Goal: Use online tool/utility: Use online tool/utility

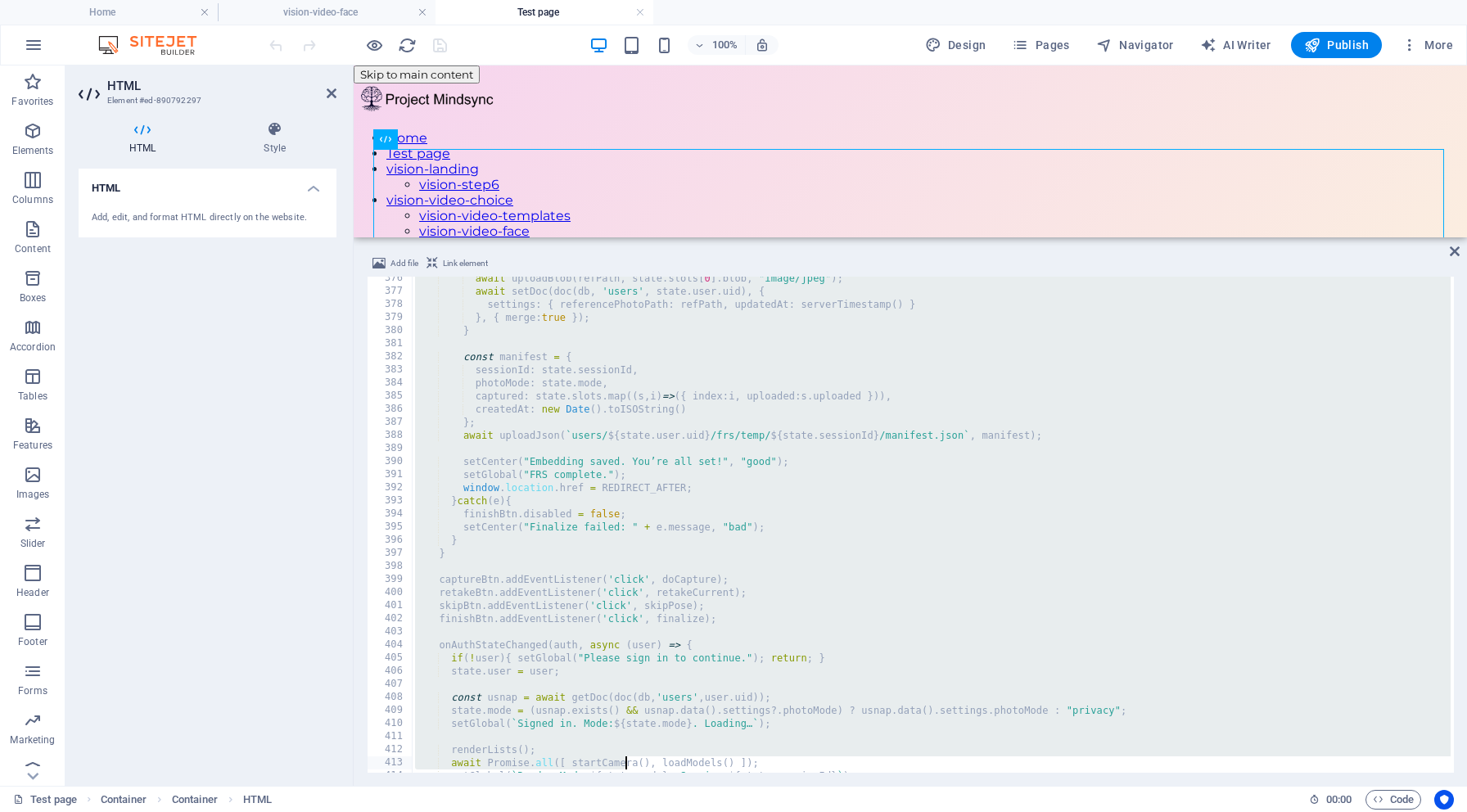
scroll to position [5007, 0]
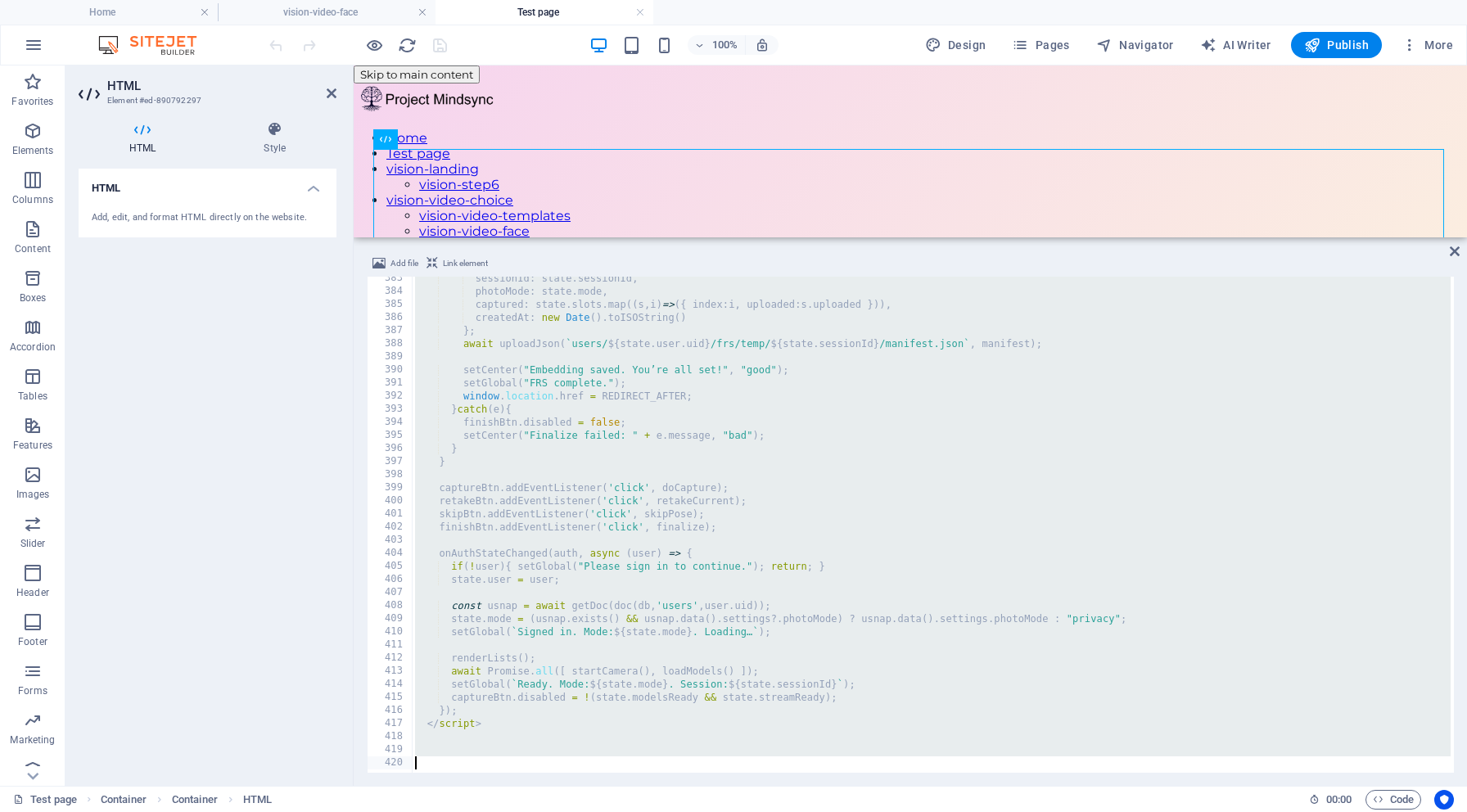
drag, startPoint x: 409, startPoint y: 283, endPoint x: 624, endPoint y: 811, distance: 570.1
click at [624, 786] on section "Favorites Elements Columns Content Boxes Accordion Tables Features Images Slide…" at bounding box center [734, 426] width 1467 height 720
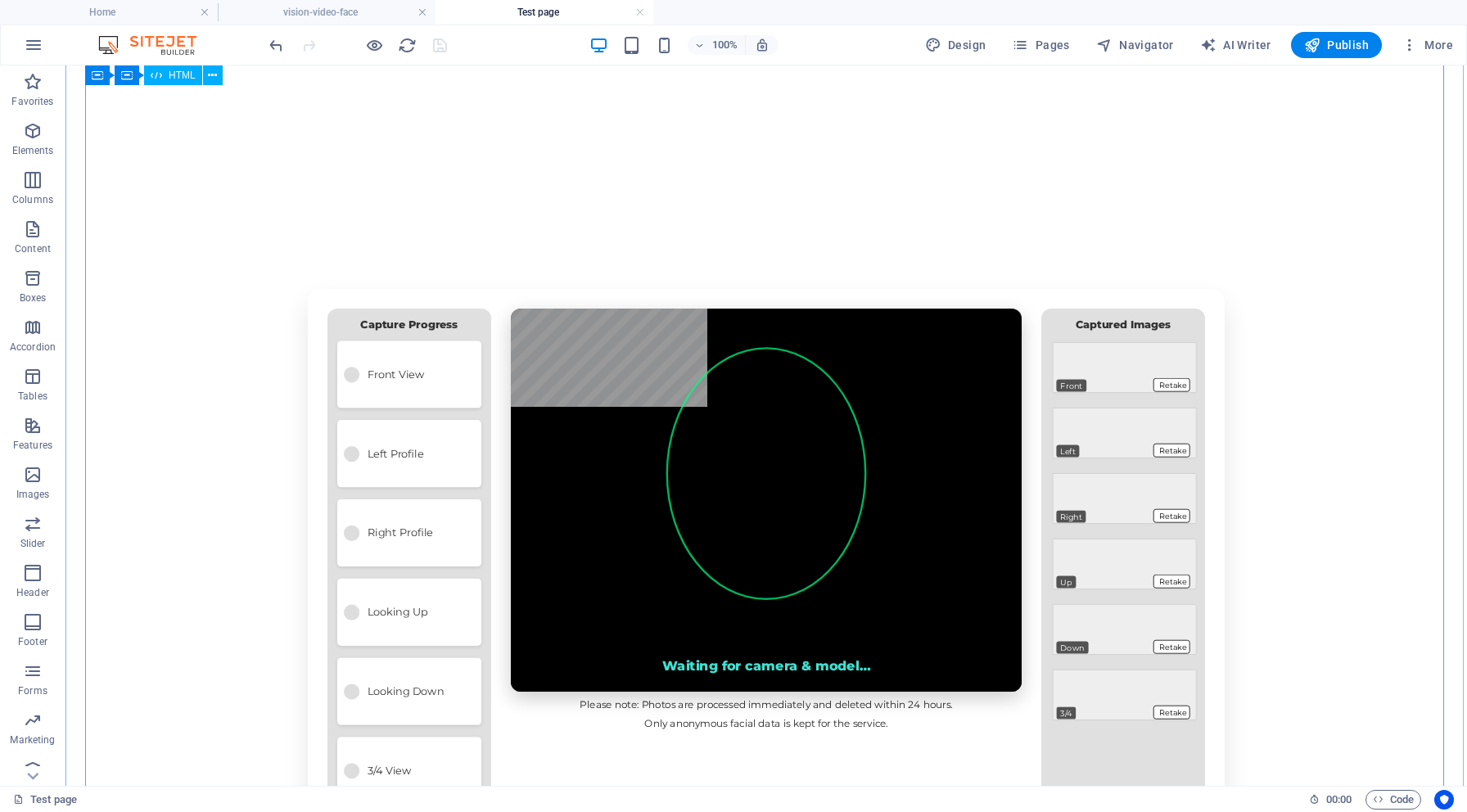
scroll to position [276, 0]
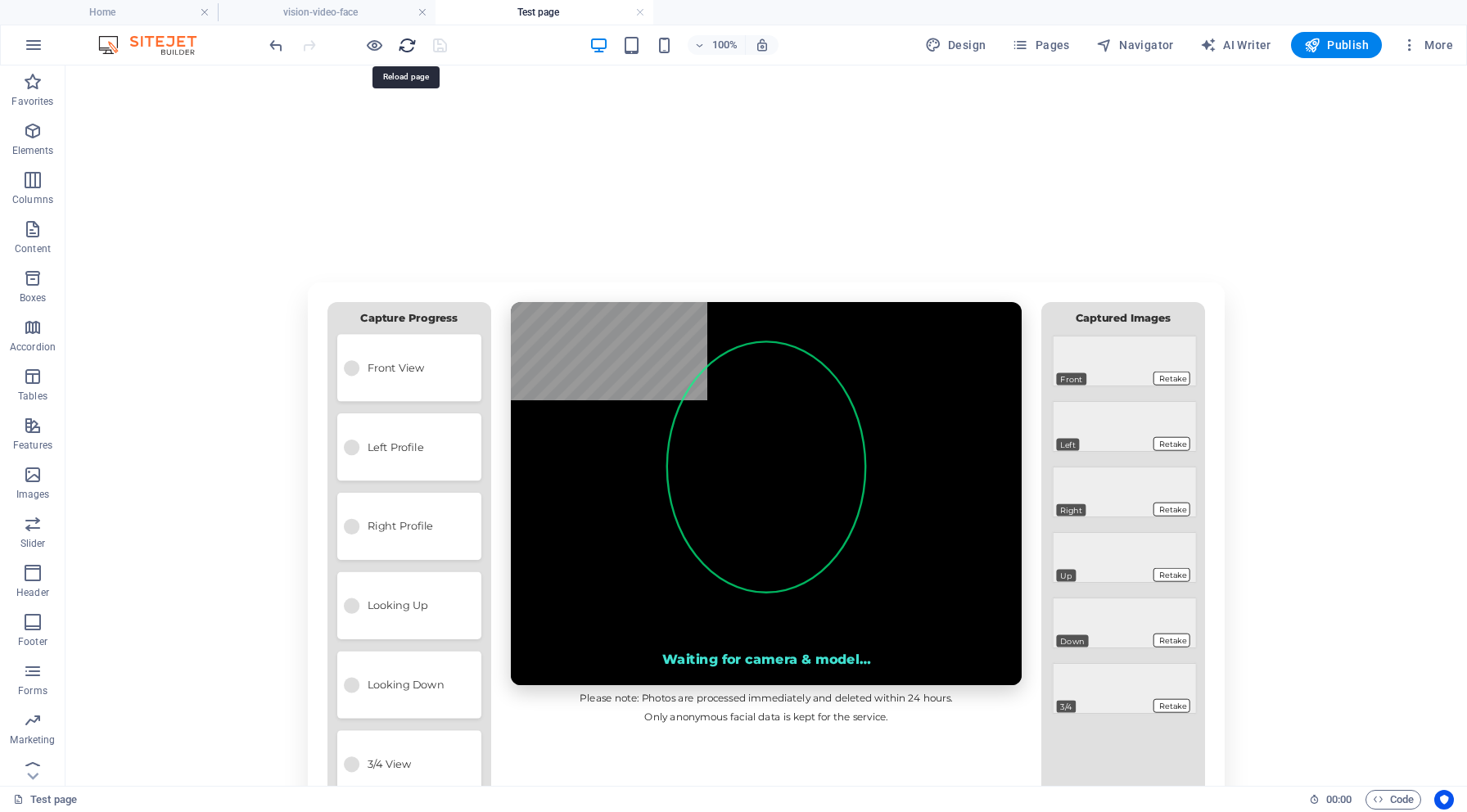
click at [406, 42] on icon "reload" at bounding box center [407, 45] width 19 height 19
click at [372, 124] on h6 "Open preview website" at bounding box center [387, 127] width 109 height 20
click at [373, 115] on li "Open preview website" at bounding box center [373, 127] width 159 height 39
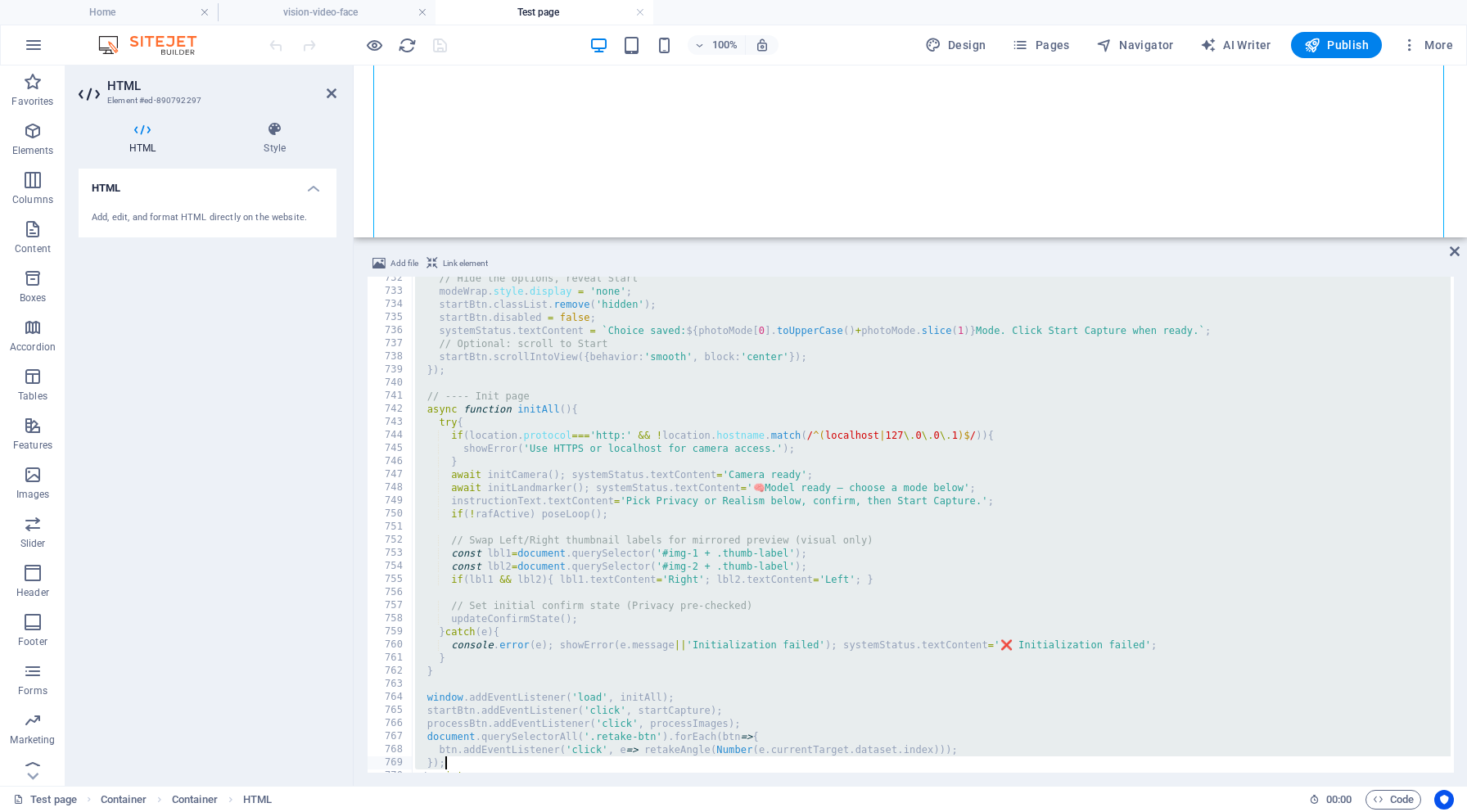
scroll to position [9603, 0]
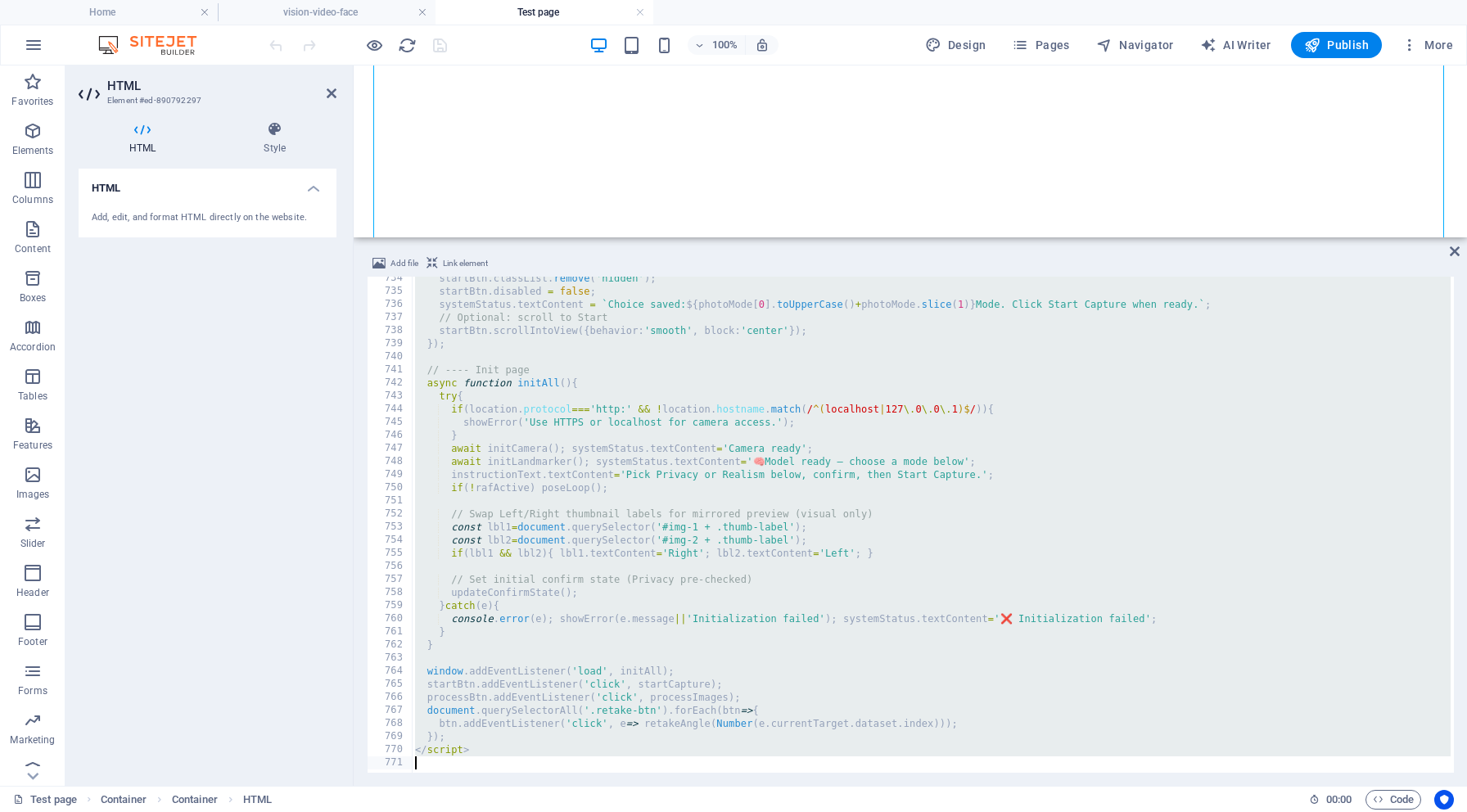
drag, startPoint x: 409, startPoint y: 284, endPoint x: 691, endPoint y: 811, distance: 597.7
click at [691, 786] on section "Favorites Elements Columns Content Boxes Accordion Tables Features Images Slide…" at bounding box center [734, 426] width 1467 height 720
type textarea "</script>"
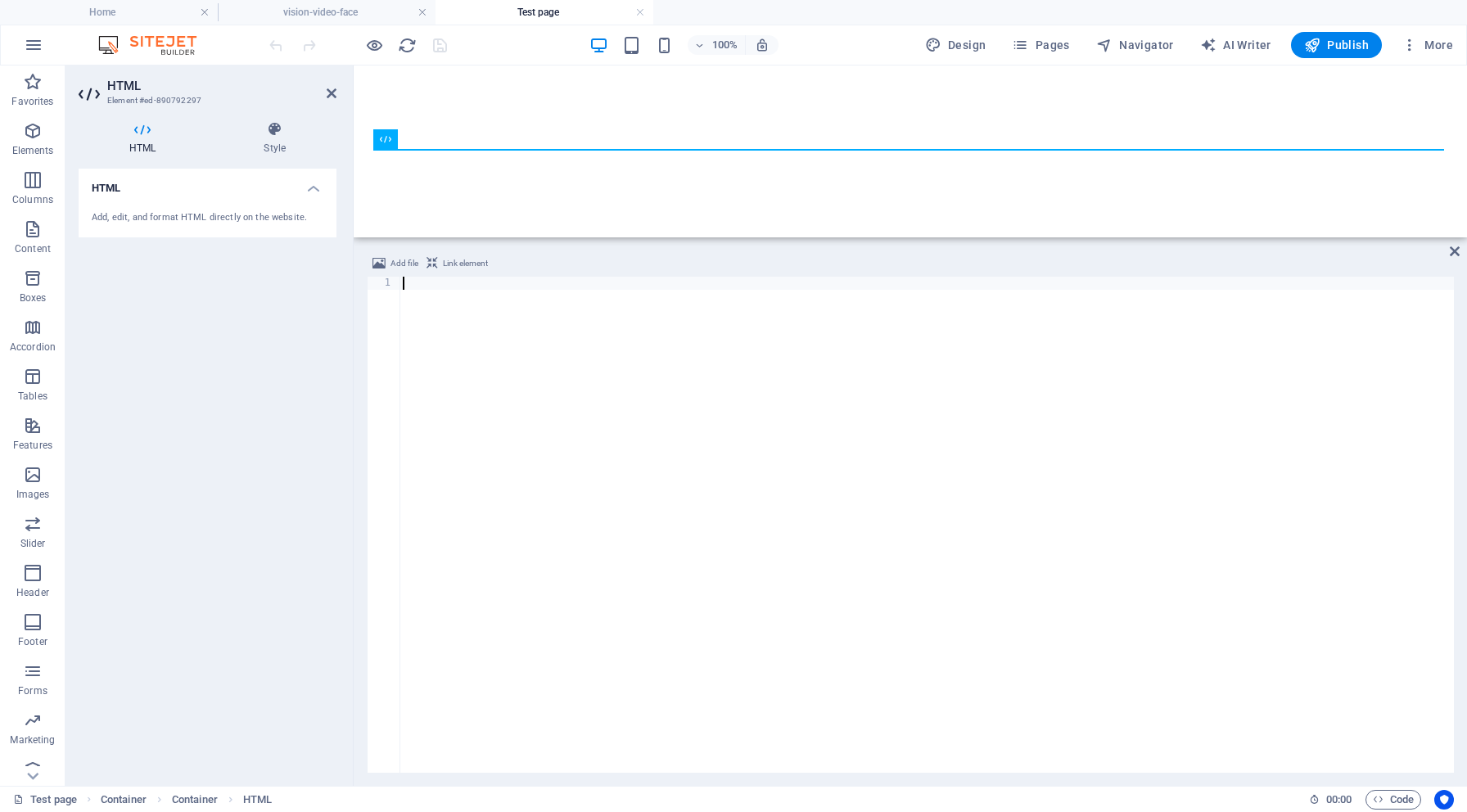
scroll to position [9101, 0]
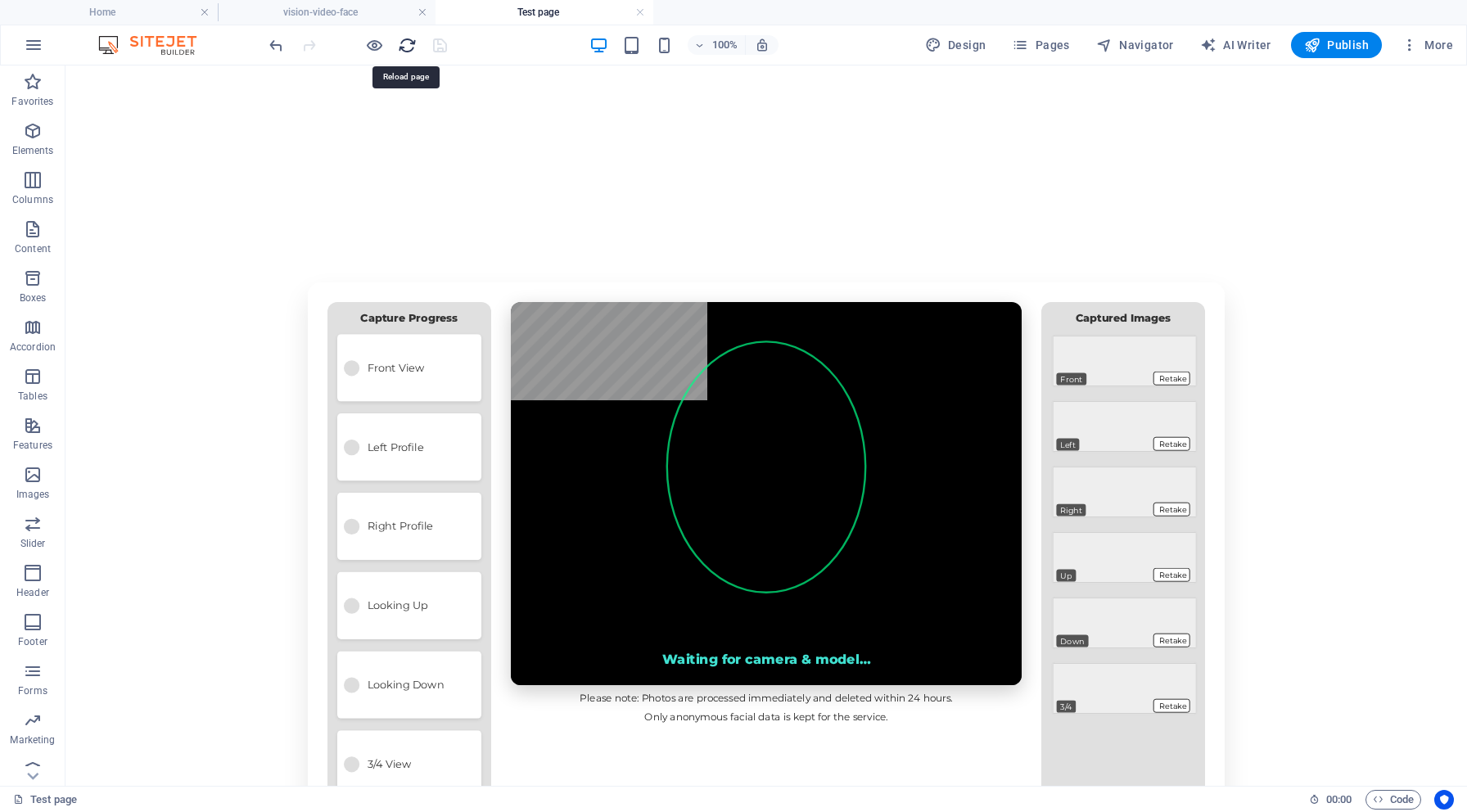
click at [408, 39] on icon "reload" at bounding box center [407, 45] width 19 height 19
click at [389, 124] on h6 "Open preview website" at bounding box center [387, 127] width 109 height 20
